Goal: Task Accomplishment & Management: Complete application form

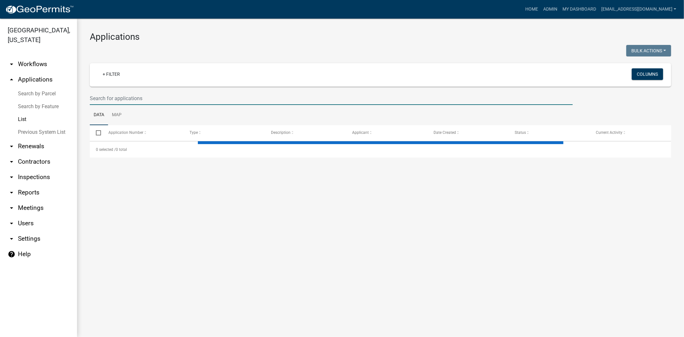
click at [169, 98] on input "text" at bounding box center [331, 98] width 483 height 13
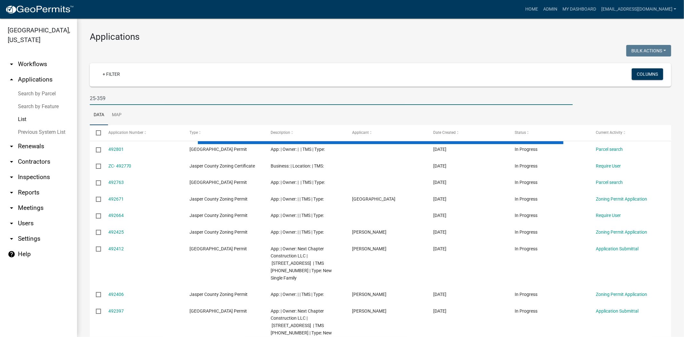
type input "25-359"
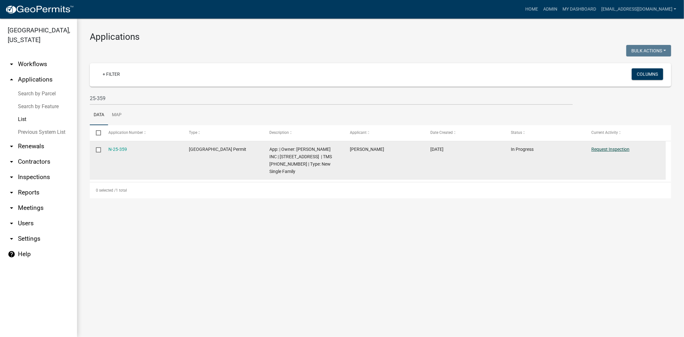
click at [608, 151] on link "Request Inspection" at bounding box center [610, 149] width 38 height 5
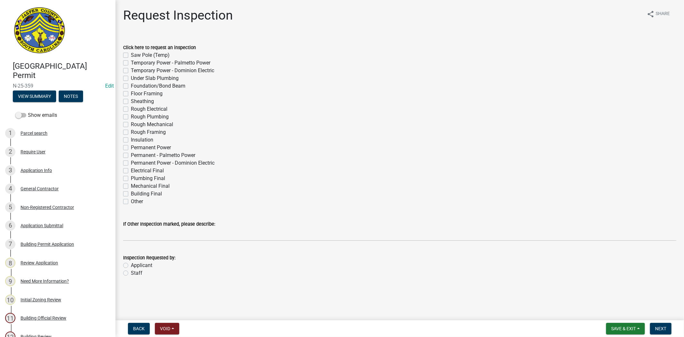
click at [131, 78] on label "Under Slab Plumbing" at bounding box center [155, 78] width 48 height 8
click at [131, 78] on input "Under Slab Plumbing" at bounding box center [133, 76] width 4 height 4
checkbox input "true"
checkbox input "false"
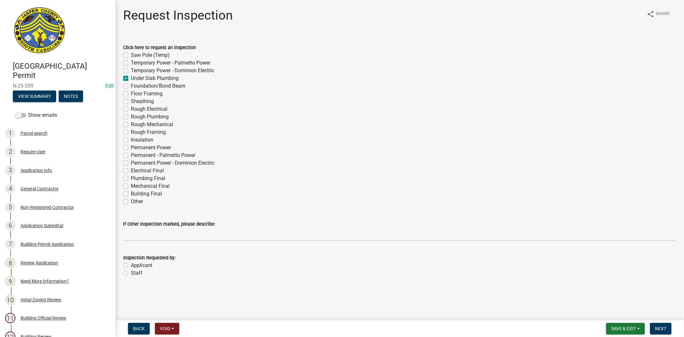
checkbox input "false"
checkbox input "true"
checkbox input "false"
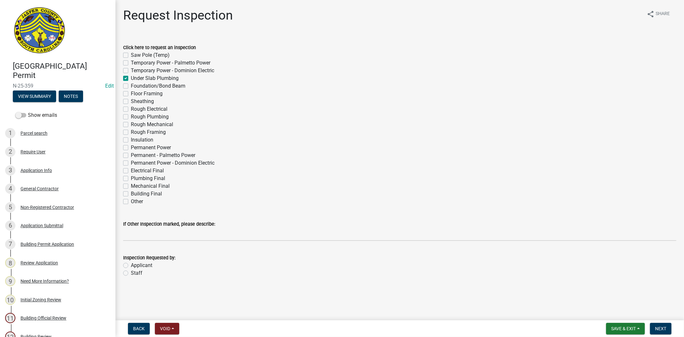
checkbox input "false"
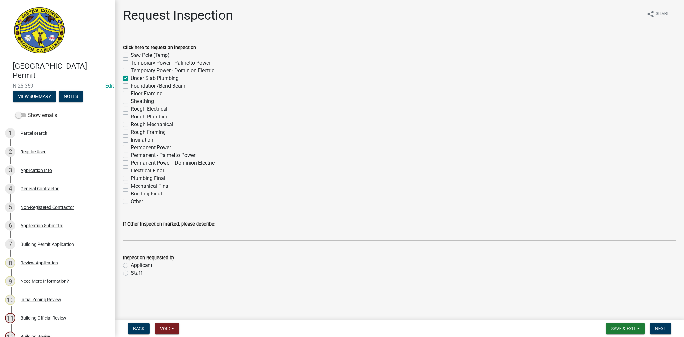
checkbox input "false"
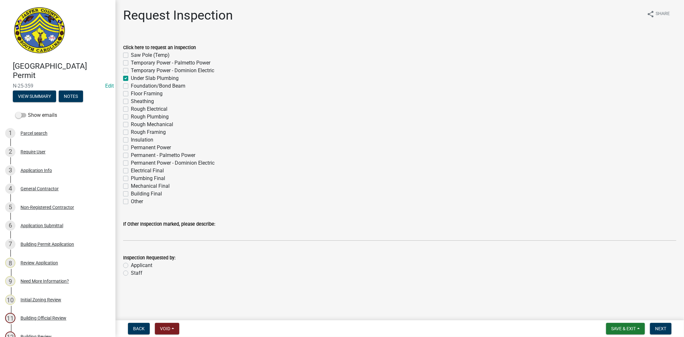
checkbox input "false"
click at [131, 86] on label "Foundation/Bond Beam" at bounding box center [158, 86] width 55 height 8
click at [131, 86] on input "Foundation/Bond Beam" at bounding box center [133, 84] width 4 height 4
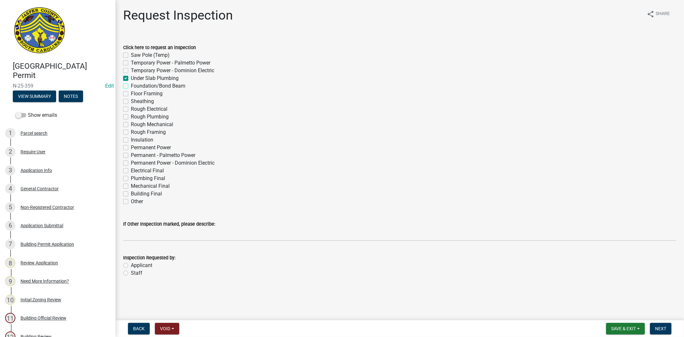
checkbox input "true"
checkbox input "false"
checkbox input "true"
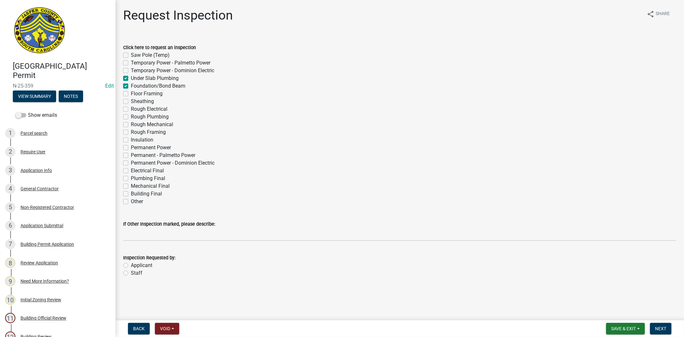
checkbox input "true"
checkbox input "false"
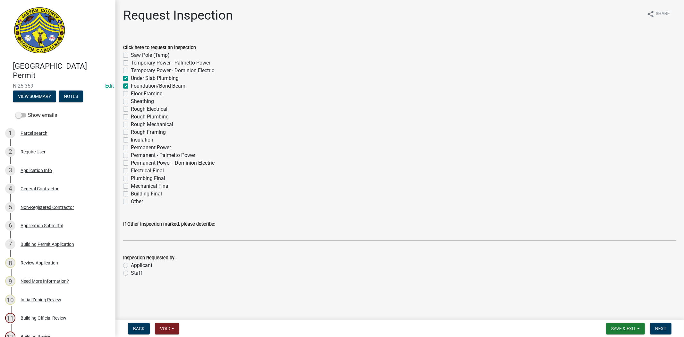
checkbox input "false"
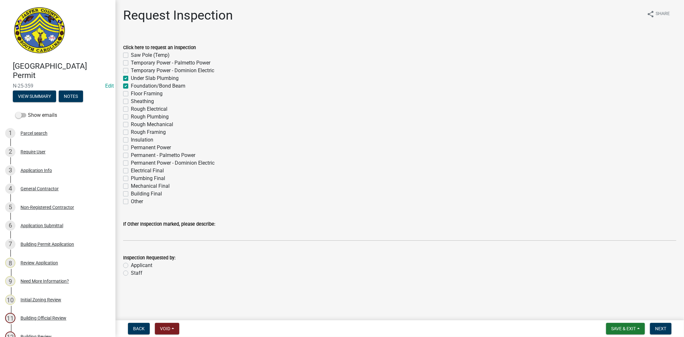
checkbox input "false"
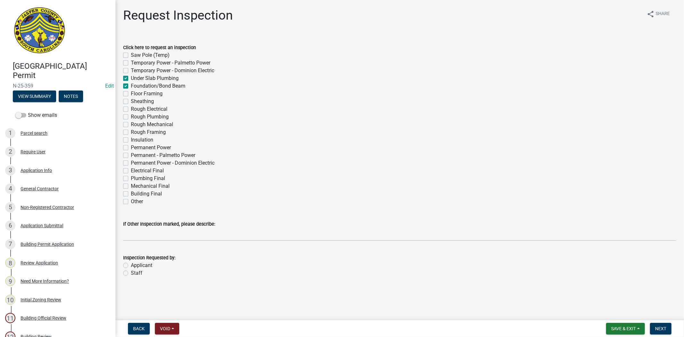
checkbox input "false"
click at [131, 86] on label "Foundation/Bond Beam" at bounding box center [158, 86] width 55 height 8
click at [131, 86] on input "Foundation/Bond Beam" at bounding box center [133, 84] width 4 height 4
checkbox input "false"
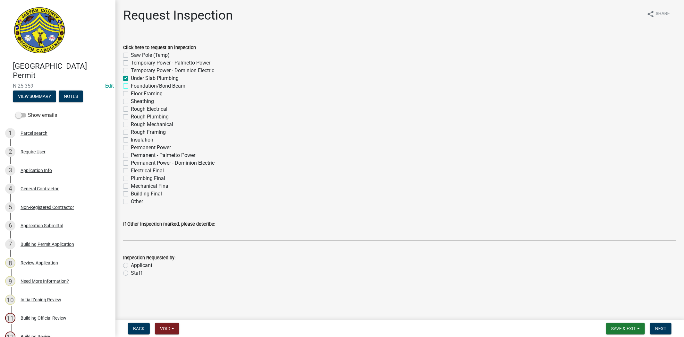
checkbox input "false"
checkbox input "true"
checkbox input "false"
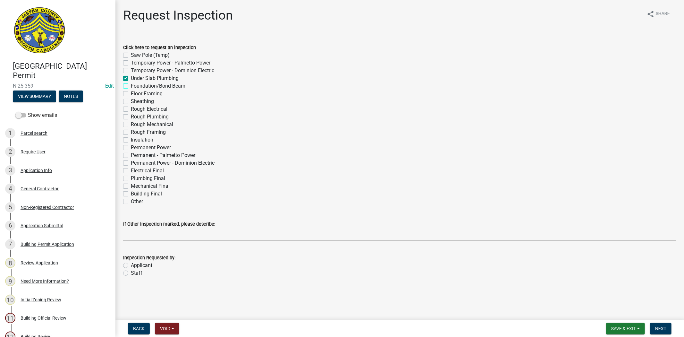
checkbox input "false"
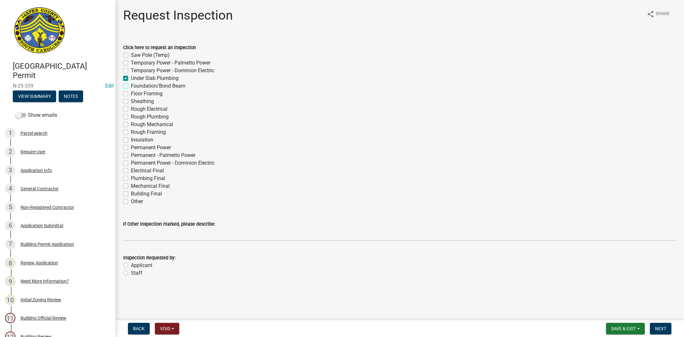
checkbox input "false"
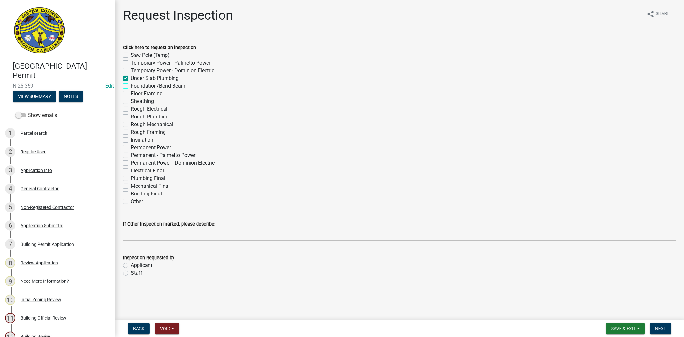
checkbox input "false"
click at [131, 78] on label "Under Slab Plumbing" at bounding box center [155, 78] width 48 height 8
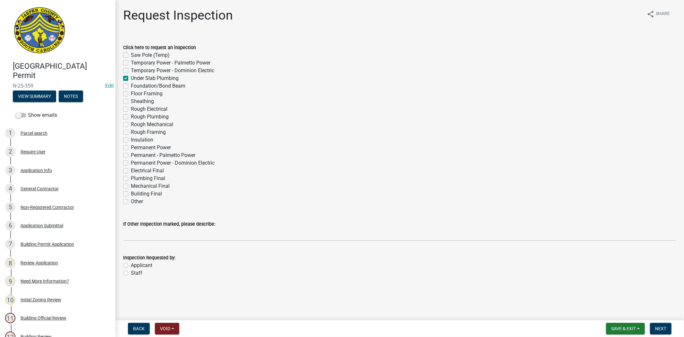
click at [131, 78] on input "Under Slab Plumbing" at bounding box center [133, 76] width 4 height 4
checkbox input "false"
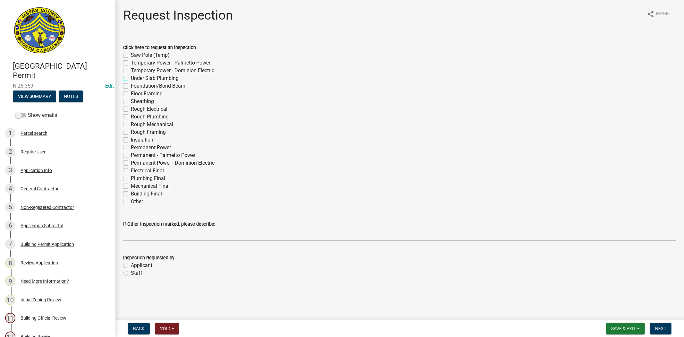
checkbox input "false"
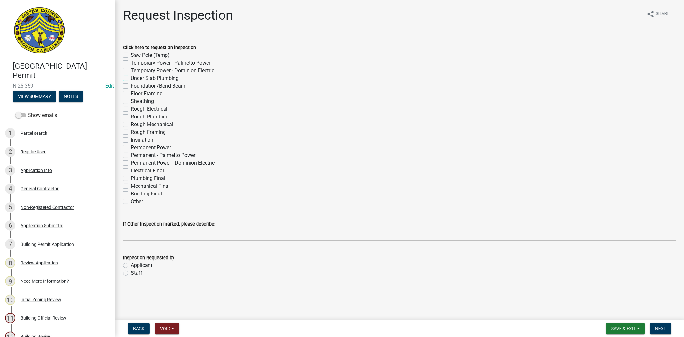
checkbox input "false"
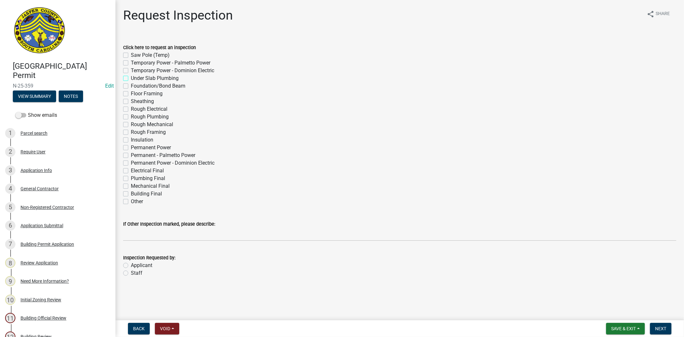
checkbox input "false"
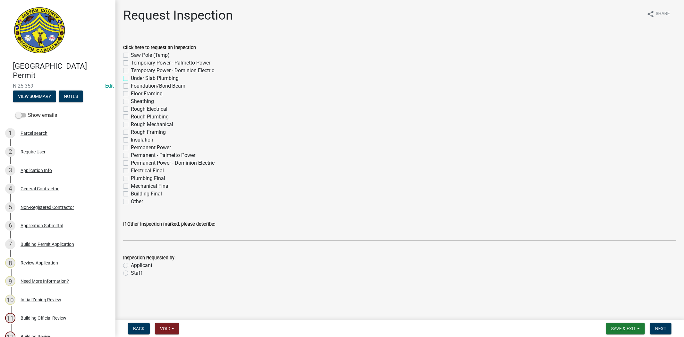
checkbox input "false"
click at [136, 241] on wm-data-entity-input "If Other Inspection marked, please describe:" at bounding box center [399, 228] width 553 height 35
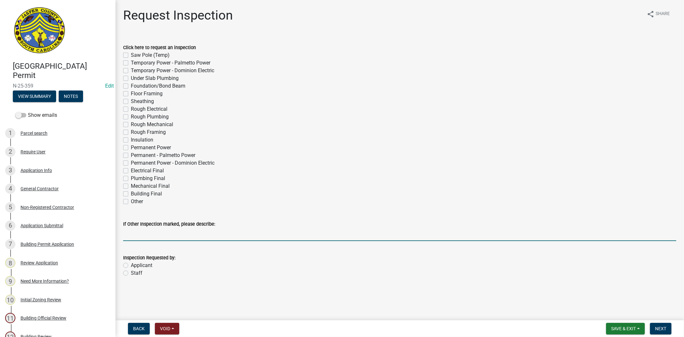
click at [137, 233] on input "If Other Inspection marked, please describe:" at bounding box center [399, 234] width 553 height 13
drag, startPoint x: 163, startPoint y: 235, endPoint x: 415, endPoint y: 220, distance: 253.1
click at [413, 223] on form "If Other Inspection marked, please describe: footer inspection for around 12pm …" at bounding box center [399, 230] width 553 height 21
click at [123, 233] on input "footer inspection" at bounding box center [399, 234] width 553 height 13
type input "Footer inspection"
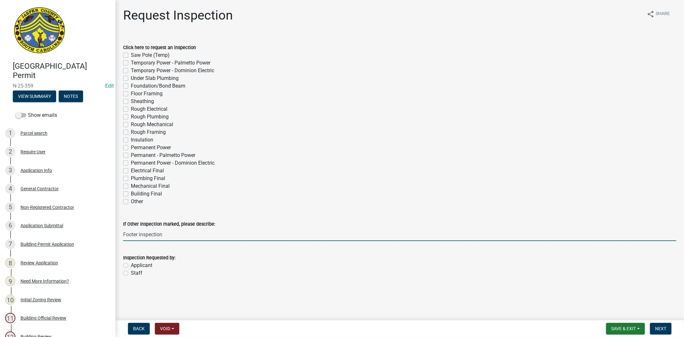
click at [131, 266] on label "Applicant" at bounding box center [141, 265] width 21 height 8
click at [131, 265] on input "Applicant" at bounding box center [133, 263] width 4 height 4
radio input "true"
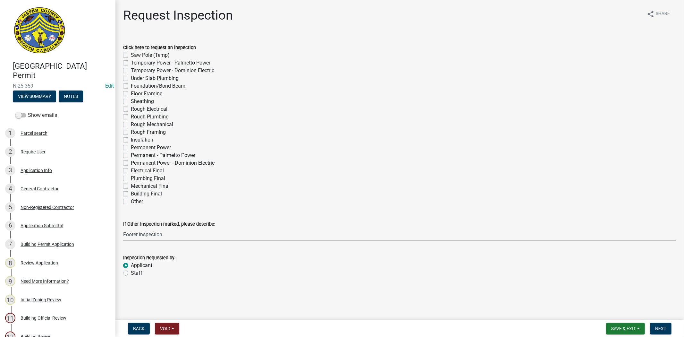
click at [131, 201] on label "Other" at bounding box center [137, 201] width 12 height 8
click at [131, 201] on input "Other" at bounding box center [133, 199] width 4 height 4
checkbox input "true"
checkbox input "false"
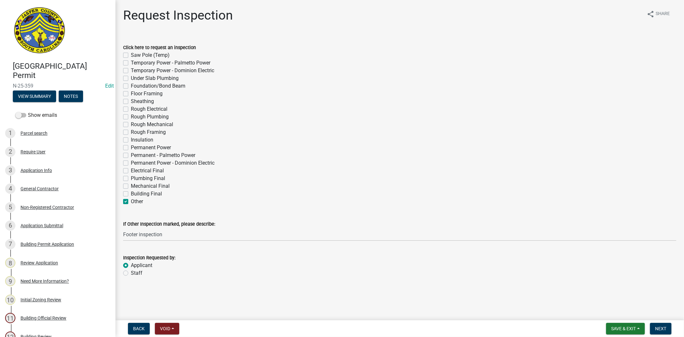
checkbox input "false"
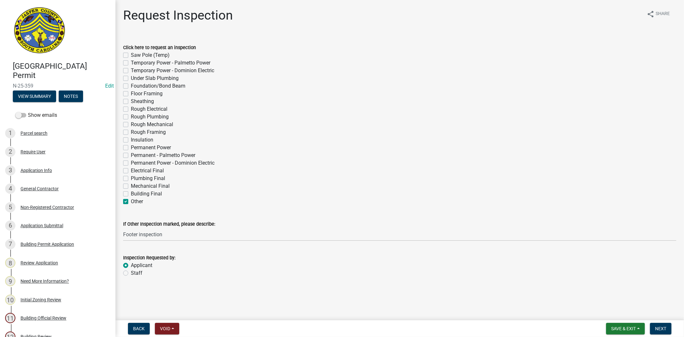
checkbox input "false"
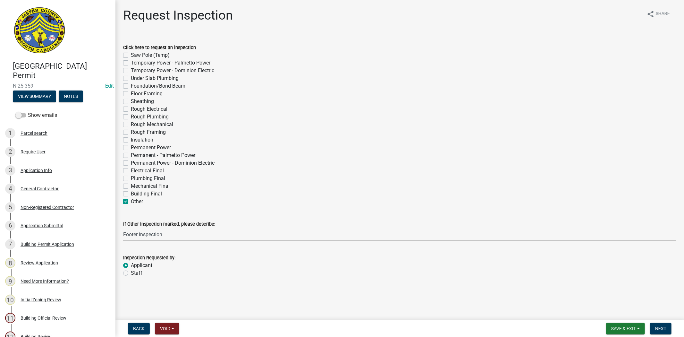
checkbox input "false"
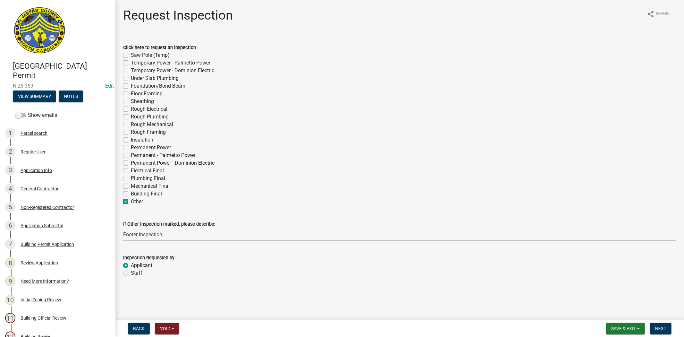
checkbox input "false"
checkbox input "true"
click at [666, 328] on span "Next" at bounding box center [660, 328] width 11 height 5
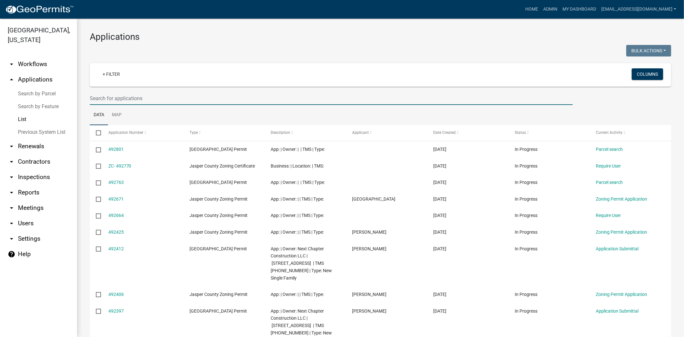
click at [204, 101] on input "text" at bounding box center [331, 98] width 483 height 13
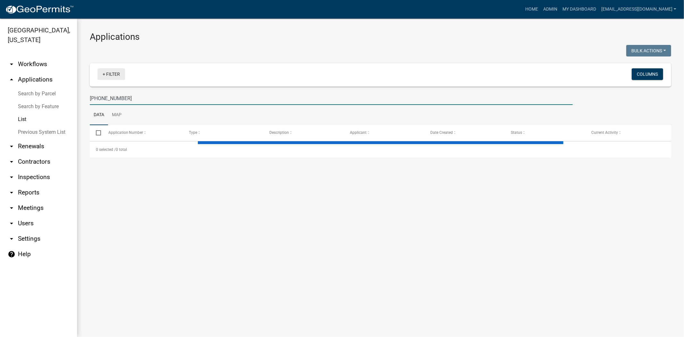
drag, startPoint x: 103, startPoint y: 97, endPoint x: 108, endPoint y: 79, distance: 18.7
click at [104, 97] on input "[PHONE_NUMBER]" at bounding box center [331, 98] width 483 height 13
click at [126, 100] on input "25-319" at bounding box center [331, 98] width 483 height 13
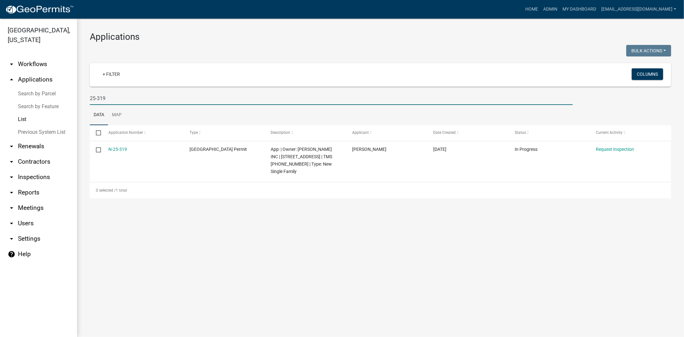
type input "25-319"
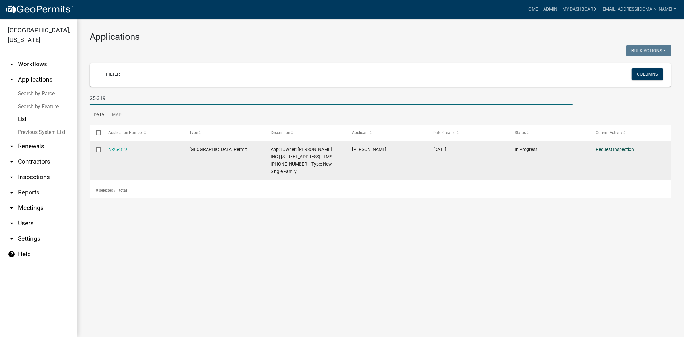
click at [617, 148] on link "Request Inspection" at bounding box center [615, 149] width 38 height 5
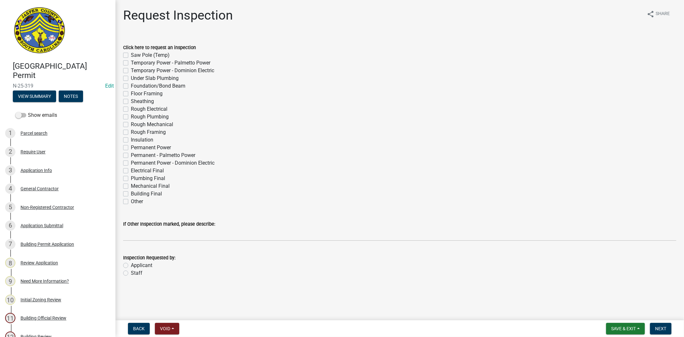
click at [131, 78] on label "Under Slab Plumbing" at bounding box center [155, 78] width 48 height 8
click at [131, 78] on input "Under Slab Plumbing" at bounding box center [133, 76] width 4 height 4
checkbox input "true"
checkbox input "false"
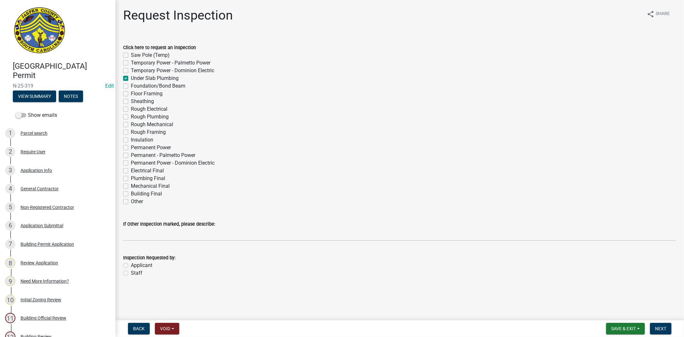
checkbox input "false"
checkbox input "true"
checkbox input "false"
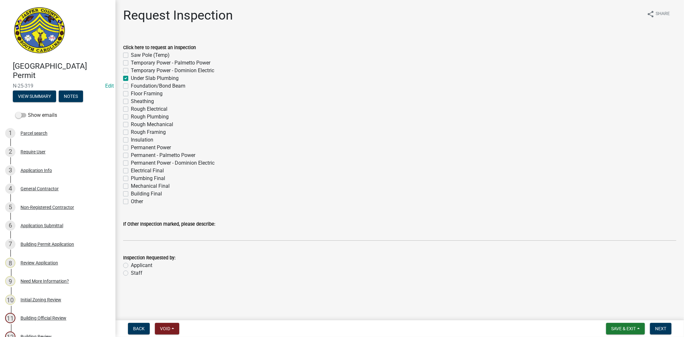
checkbox input "false"
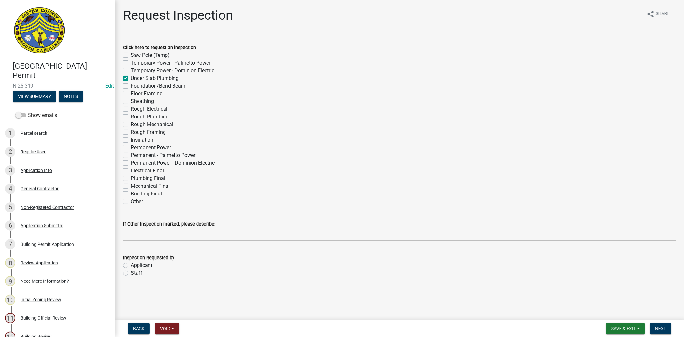
checkbox input "false"
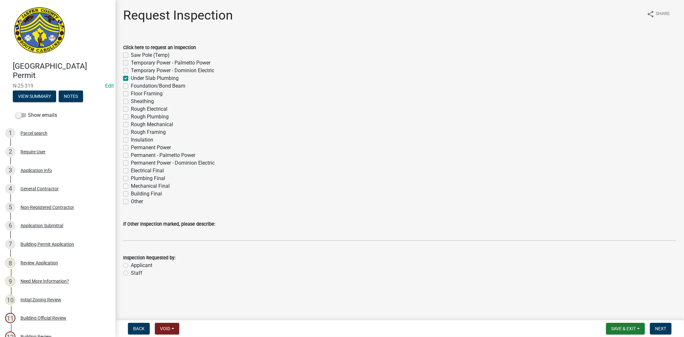
checkbox input "false"
click at [131, 265] on label "Applicant" at bounding box center [141, 265] width 21 height 8
click at [131, 265] on input "Applicant" at bounding box center [133, 263] width 4 height 4
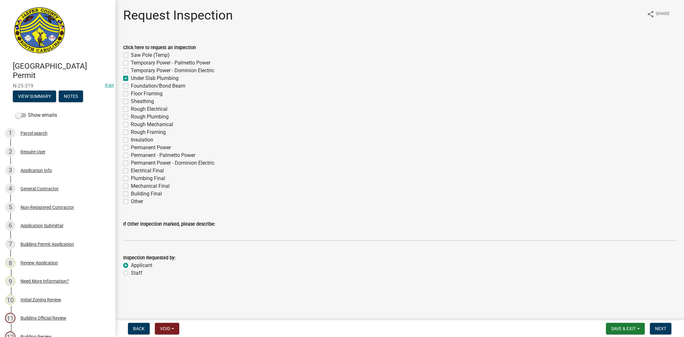
radio input "true"
click at [666, 327] on button "Next" at bounding box center [660, 329] width 21 height 12
